Goal: Task Accomplishment & Management: Complete application form

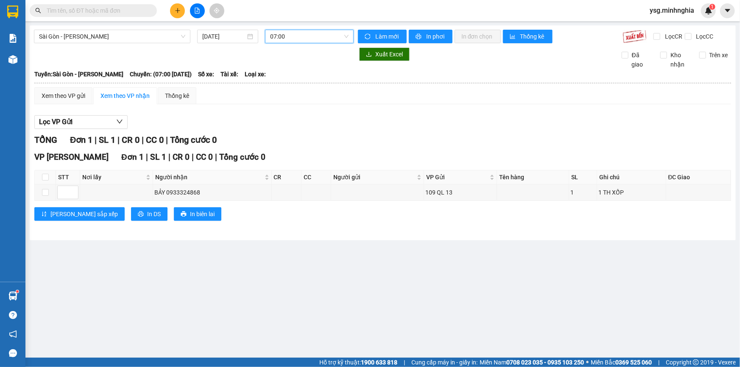
scroll to position [50, 0]
click at [179, 7] on button at bounding box center [177, 10] width 15 height 15
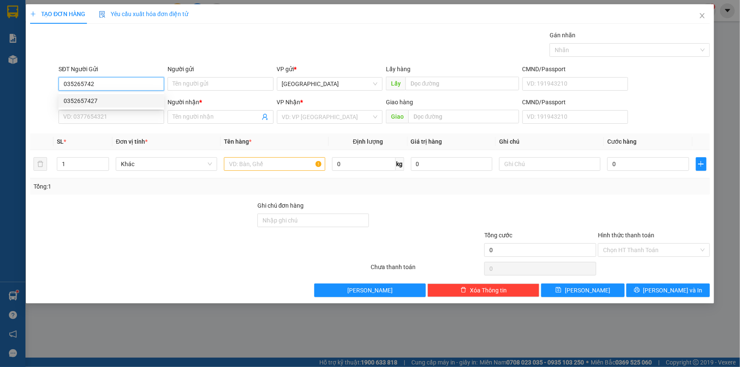
click at [110, 99] on div "0352657427" at bounding box center [111, 100] width 95 height 9
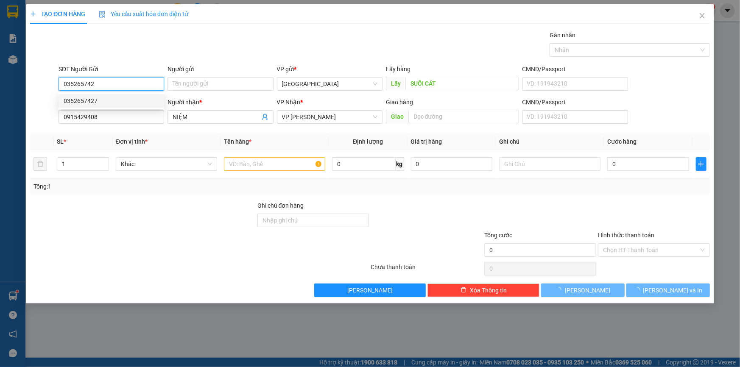
type input "0352657427"
type input "SUỐI CÁT"
type input "0915429408"
type input "NIỆM"
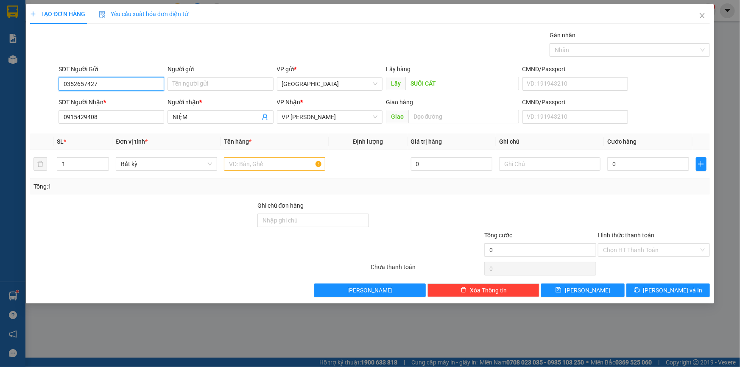
type input "0352657427"
click at [267, 164] on input "text" at bounding box center [274, 164] width 101 height 14
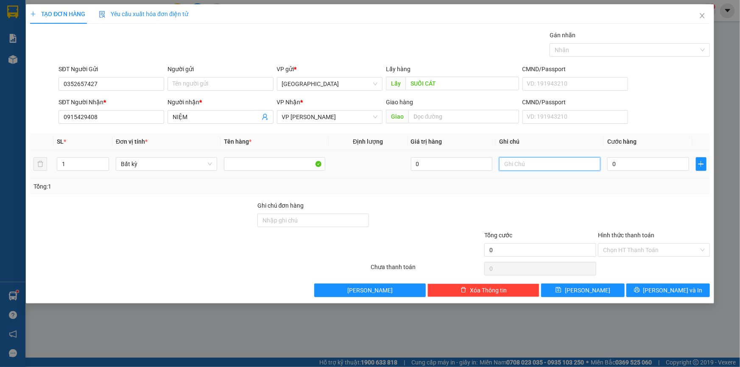
click at [518, 170] on input "text" at bounding box center [549, 164] width 101 height 14
paste input "ỌC"
paste input "ÂY"
paste input "ÔC"
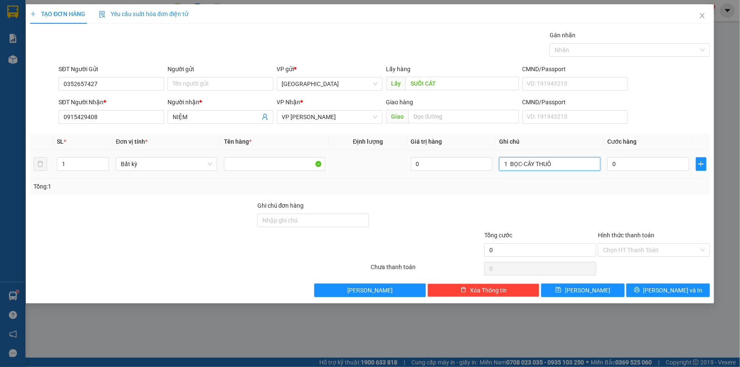
paste input "ỐC"
type input "1 BỌC-CÂY THUỐC"
click at [615, 165] on input "0" at bounding box center [649, 164] width 82 height 14
type input "5"
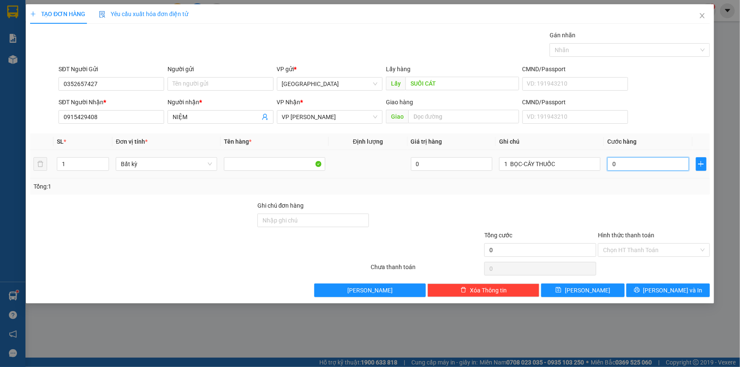
type input "5"
type input "50"
type input "50.000"
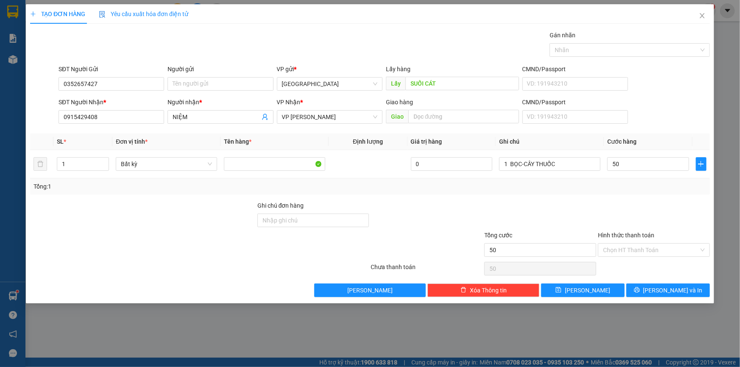
type input "50.000"
click at [617, 297] on div "TẠO ĐƠN HÀNG Yêu cầu xuất hóa đơn điện tử Transit Pickup Surcharge Ids Transit …" at bounding box center [370, 154] width 689 height 300
click at [601, 286] on button "Lưu" at bounding box center [583, 291] width 84 height 14
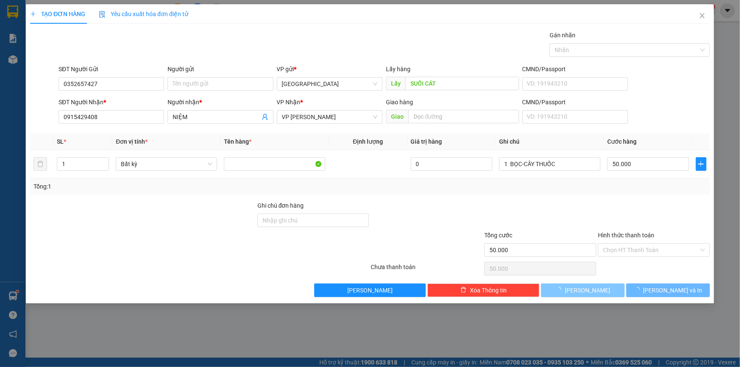
type input "0"
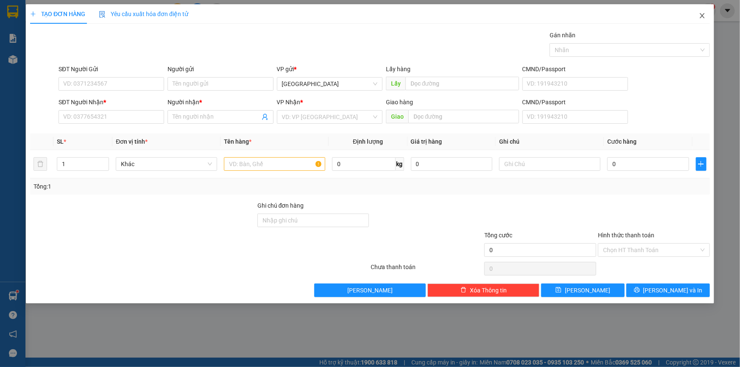
click at [703, 16] on icon "close" at bounding box center [702, 15] width 5 height 5
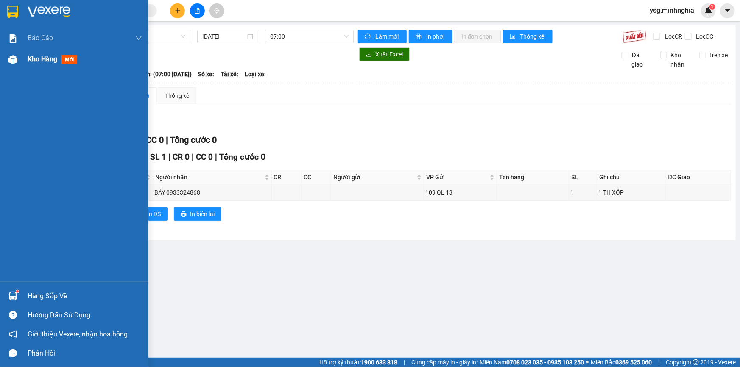
click at [20, 57] on div at bounding box center [13, 59] width 15 height 15
